Goal: Information Seeking & Learning: Learn about a topic

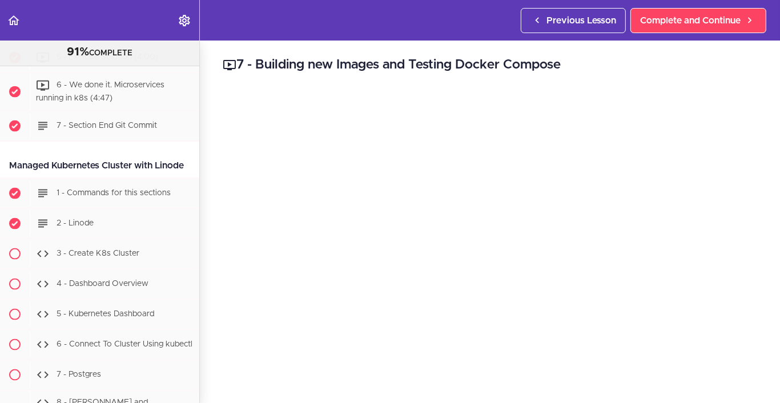
scroll to position [4802, 0]
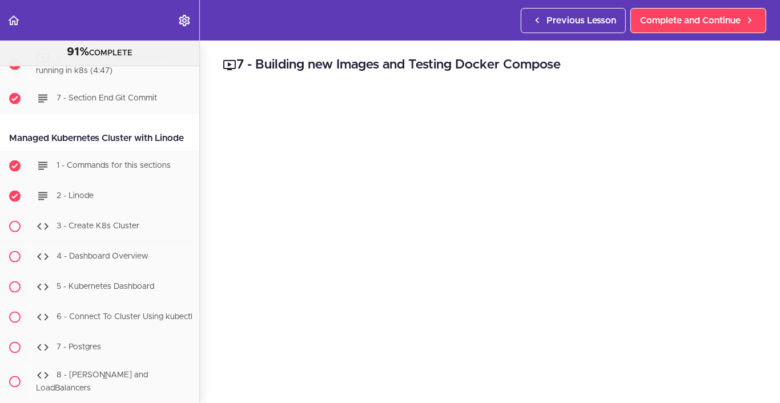
click at [114, 13] on div "4 - Exercise" at bounding box center [115, -1] width 170 height 25
click at [96, 13] on div "4 - Exercise" at bounding box center [115, -1] width 170 height 25
click at [118, 43] on div "5 - Exercise Solution (4:00)" at bounding box center [115, 30] width 170 height 25
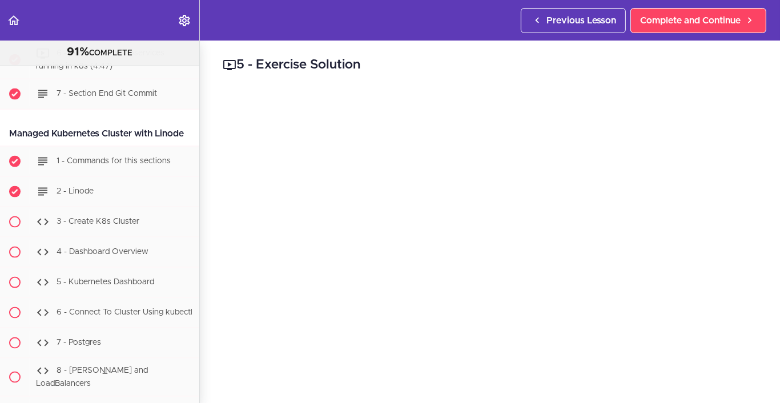
scroll to position [4807, 0]
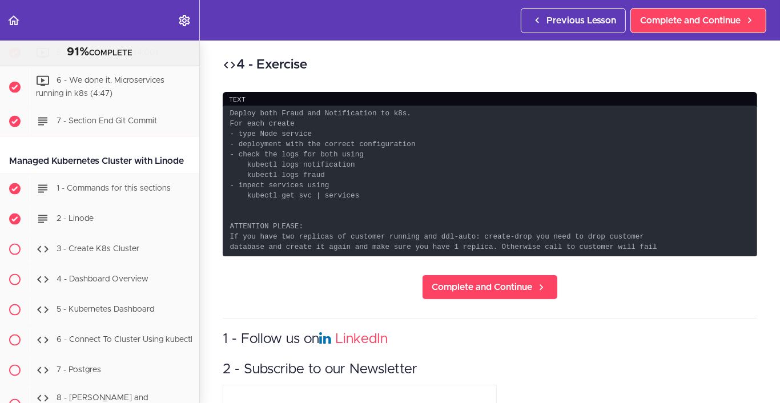
scroll to position [4776, 0]
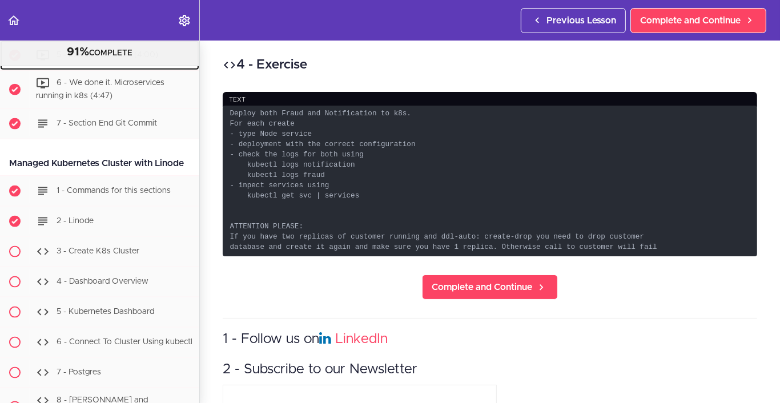
click at [91, 59] on span "5 - Exercise Solution (4:00)" at bounding box center [108, 55] width 102 height 8
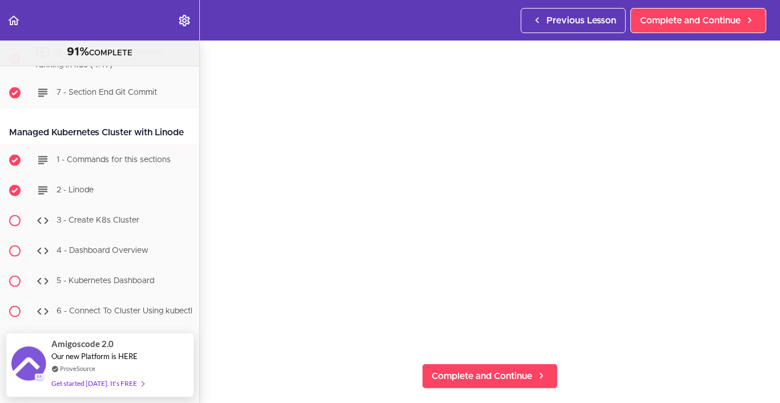
scroll to position [57, 0]
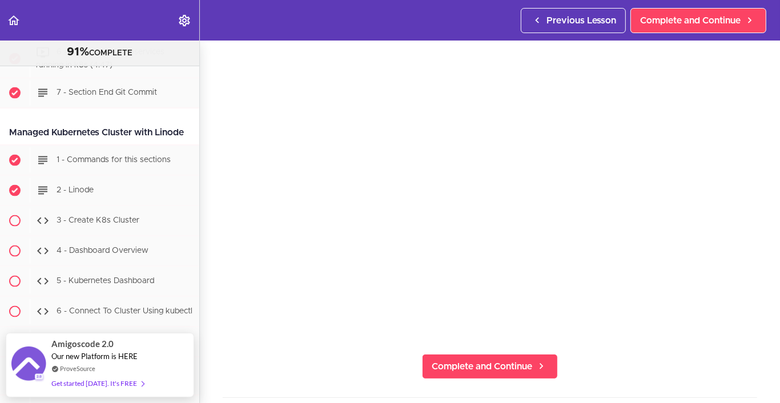
click at [661, 349] on section "Microservices and Distributed Systems 91% COMPLETE Getting Started 1 - Few Word…" at bounding box center [390, 222] width 780 height 362
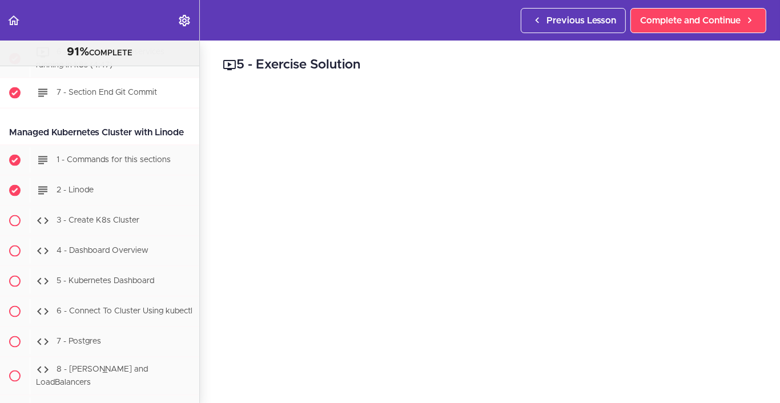
scroll to position [4750, 0]
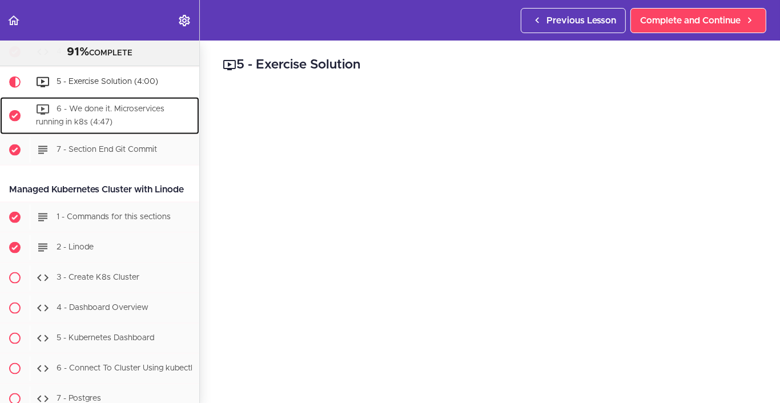
click at [116, 127] on span "6 - We done it. Microservices running in k8s (4:47)" at bounding box center [100, 116] width 128 height 21
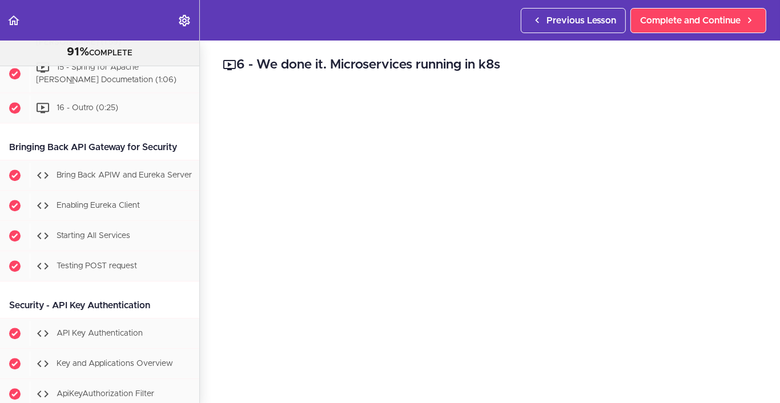
scroll to position [5979, 0]
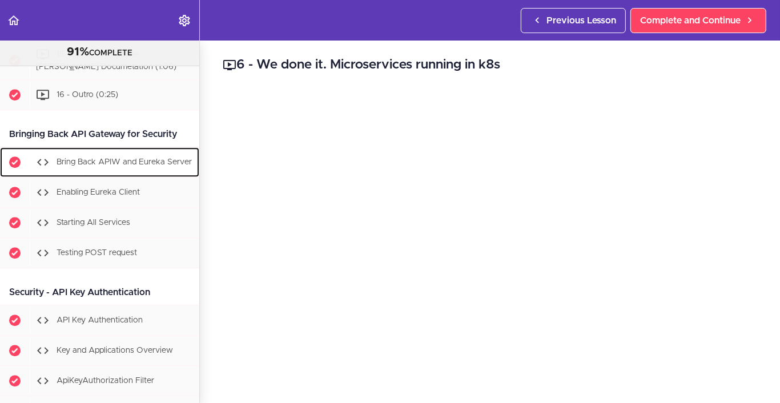
click at [119, 166] on span "Bring Back APIW and Eureka Server" at bounding box center [124, 162] width 135 height 8
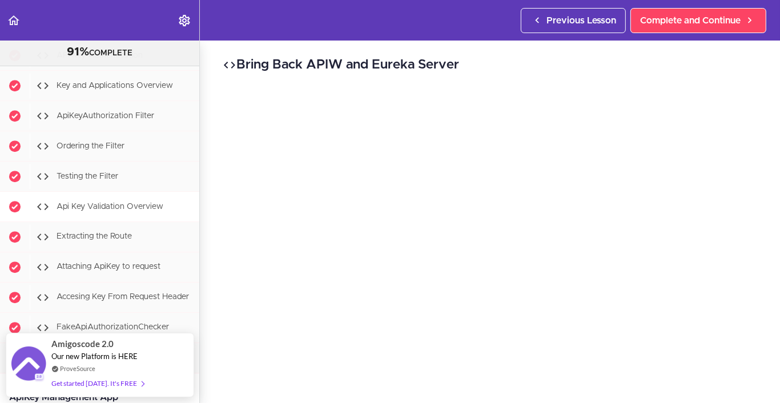
scroll to position [6331, 0]
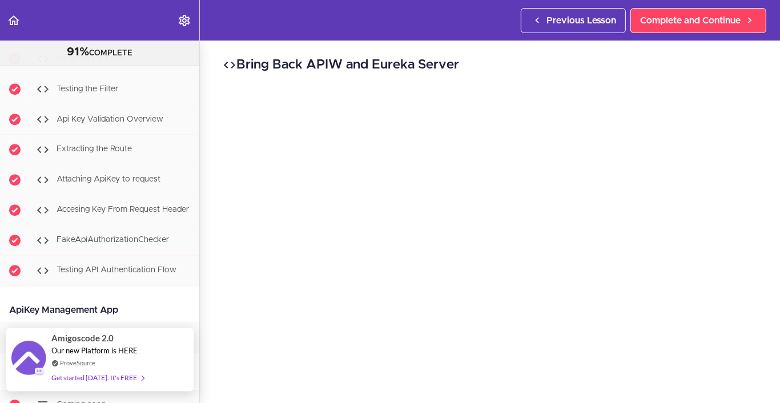
click at [65, 335] on span "Amigoscode 2.0" at bounding box center [82, 338] width 62 height 13
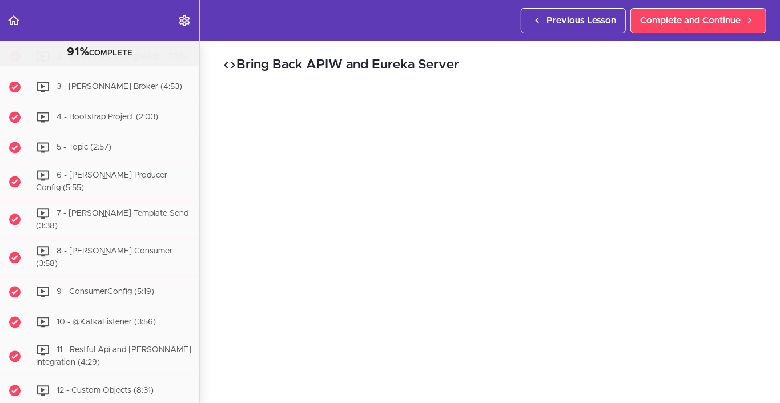
scroll to position [5432, 0]
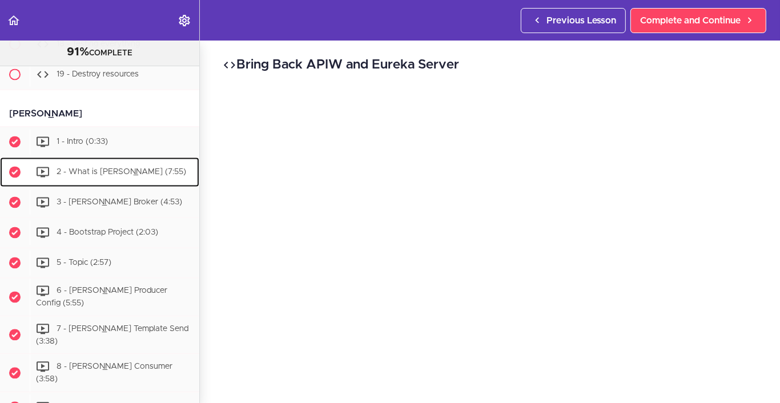
click at [105, 175] on span "2 - What is [PERSON_NAME] (7:55)" at bounding box center [122, 171] width 130 height 8
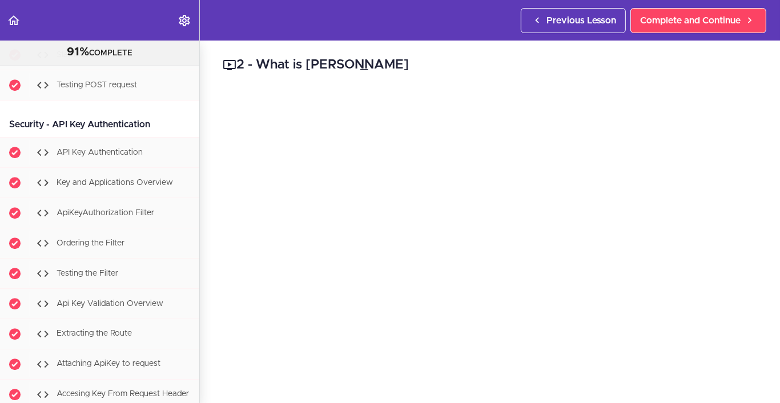
scroll to position [6217, 0]
